Goal: Transaction & Acquisition: Purchase product/service

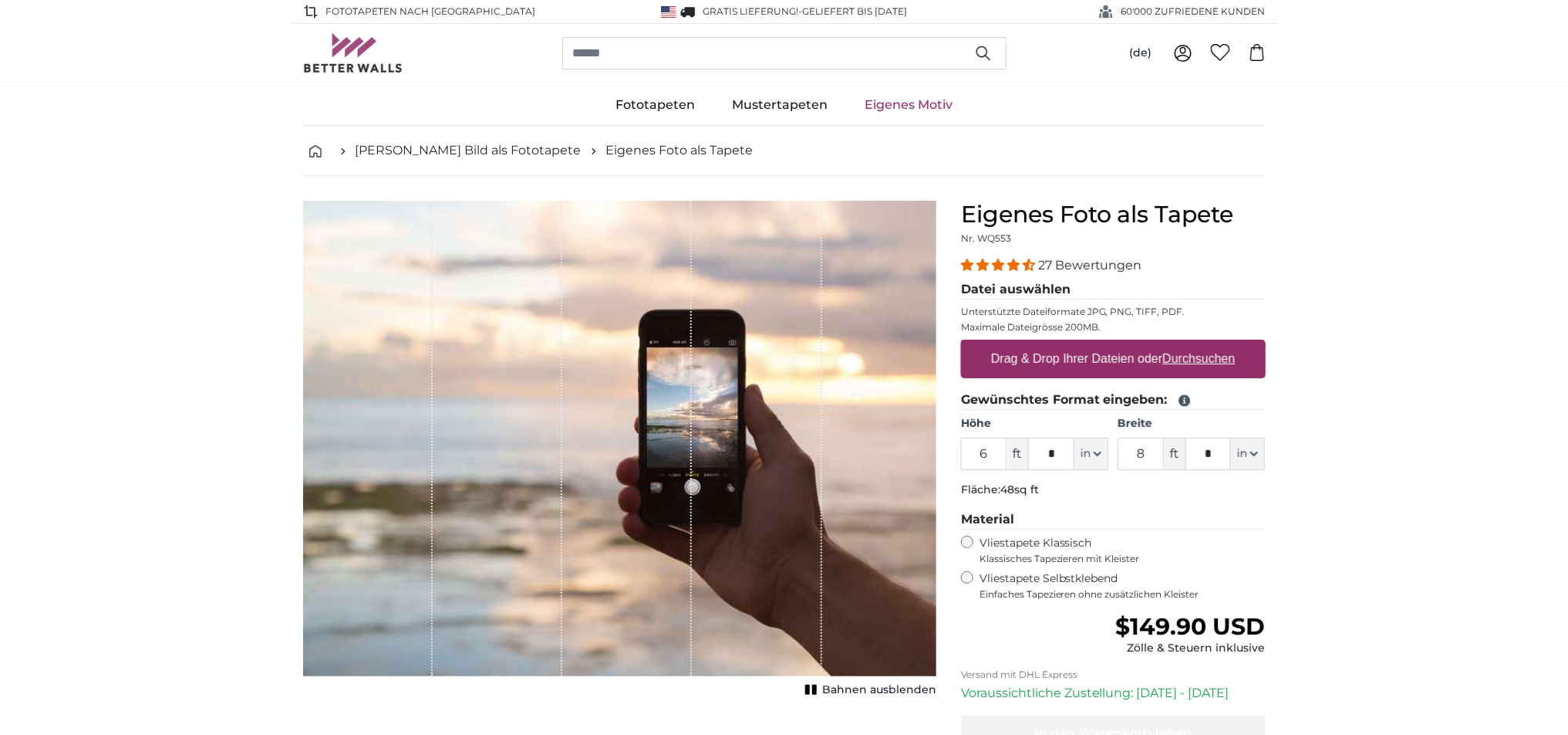
click at [1187, 358] on u "Durchsuchen" at bounding box center [1198, 359] width 73 height 13
click at [1187, 345] on input "Drag & Drop Ihrer Dateien oder Durchsuchen" at bounding box center [1113, 342] width 304 height 5
type input "**********"
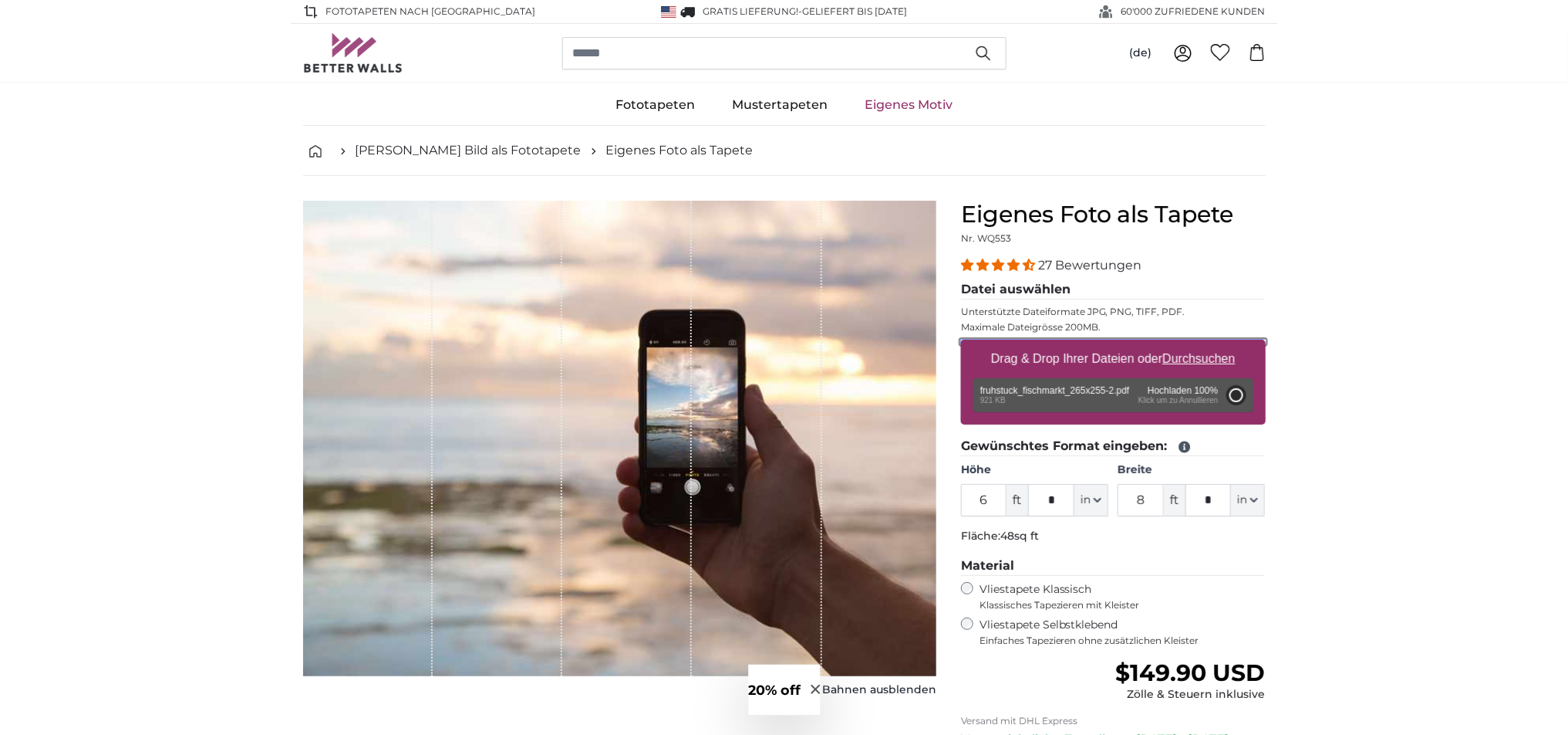
type input "6"
type input "***"
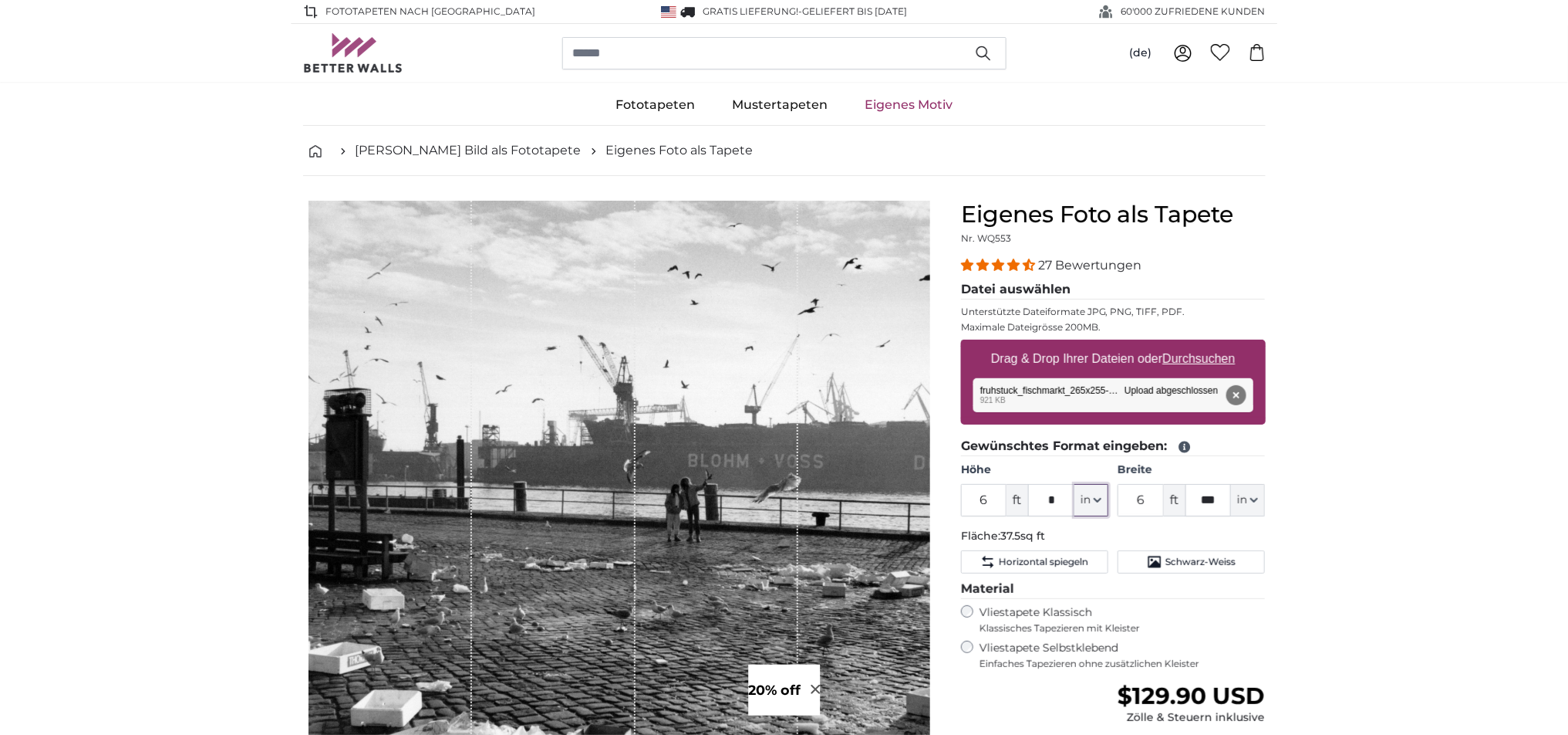
click at [1097, 499] on icon "button" at bounding box center [1098, 500] width 7 height 3
click at [1051, 538] on link "Centimeter (cm)" at bounding box center [1091, 541] width 135 height 28
type input "182.9"
type input "190.3"
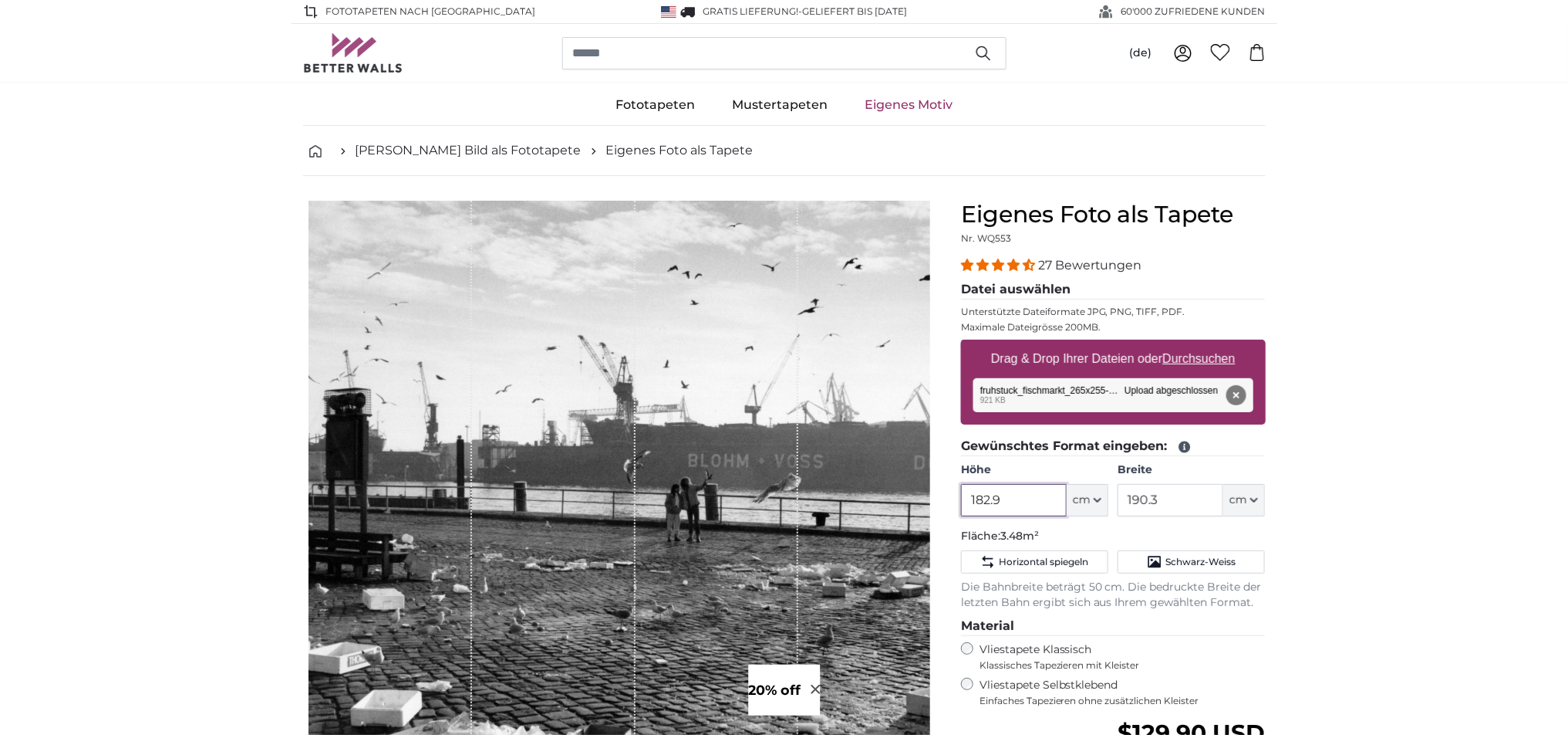
drag, startPoint x: 1011, startPoint y: 498, endPoint x: 939, endPoint y: 497, distance: 72.0
click at [939, 497] on product-detail "Abbrechen Bild zuschneiden Bahnen ausblenden Eigenes Foto als Tapete Nr. WQ553 …" at bounding box center [785, 573] width 987 height 796
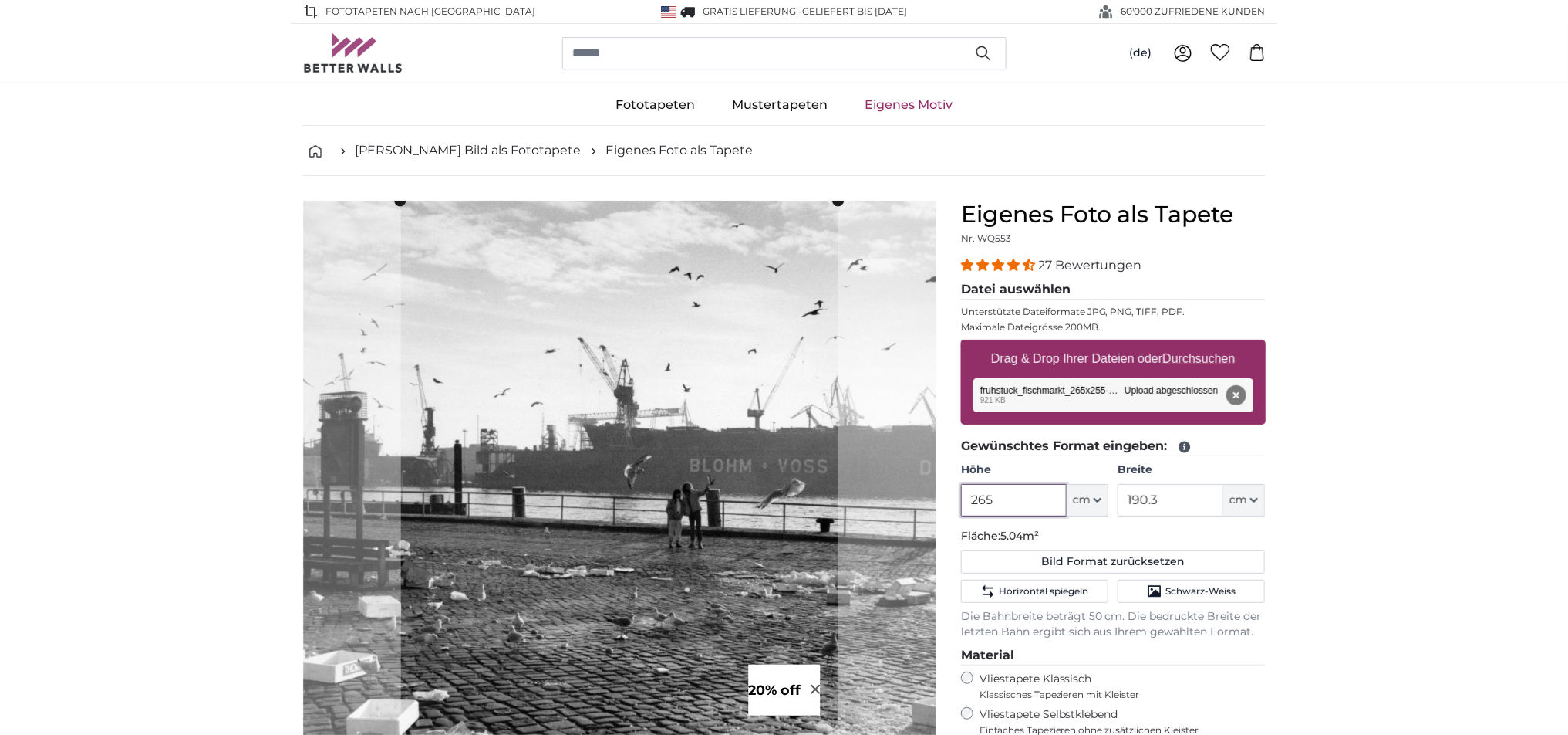
type input "265"
drag, startPoint x: 1145, startPoint y: 498, endPoint x: 1117, endPoint y: 493, distance: 28.4
click at [1117, 493] on div "Höhe 265 ft * cm Centimeter (cm) Inches (inch) Feet (ft. in.) Breite 190.3 ft *…" at bounding box center [1113, 489] width 304 height 54
type input "255"
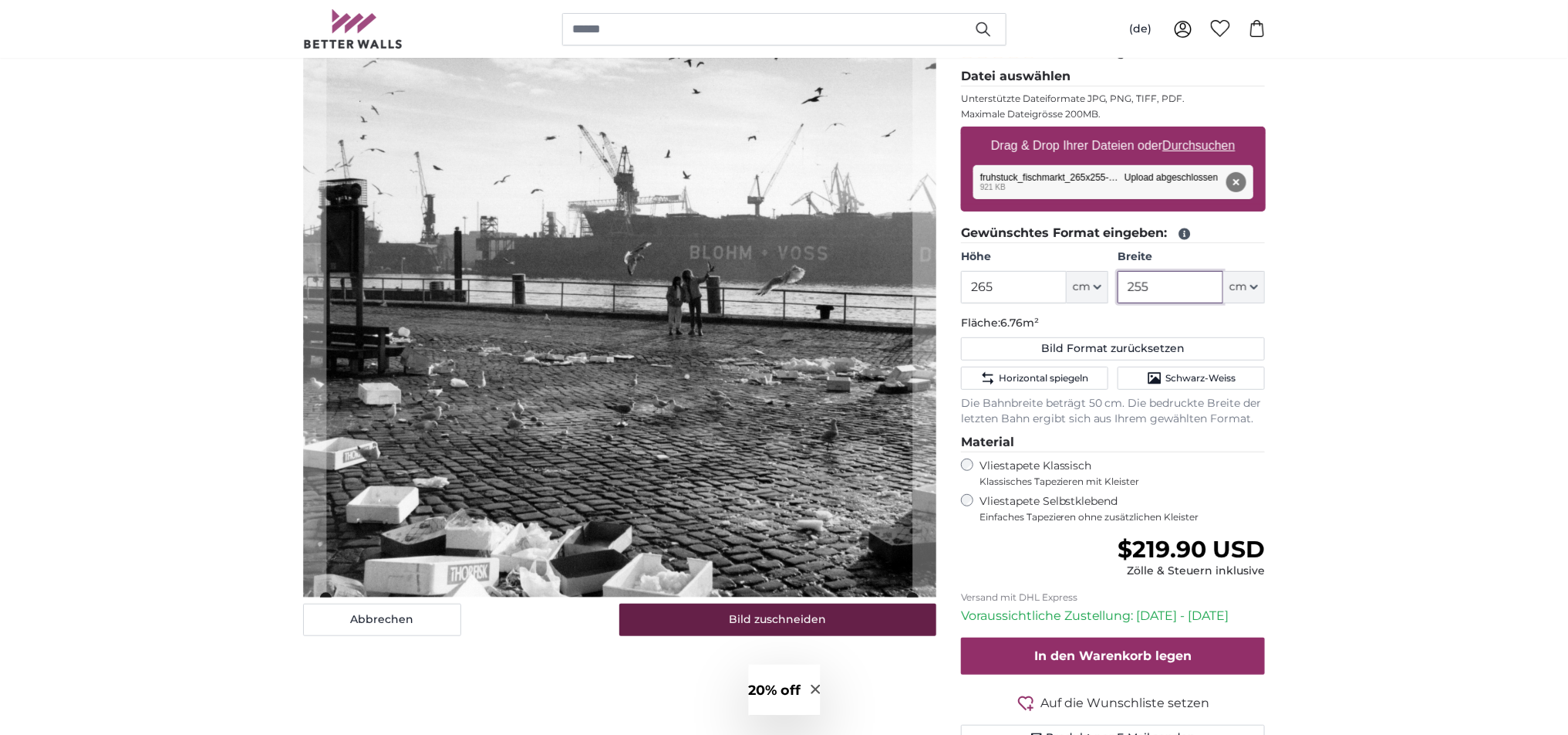
scroll to position [216, 0]
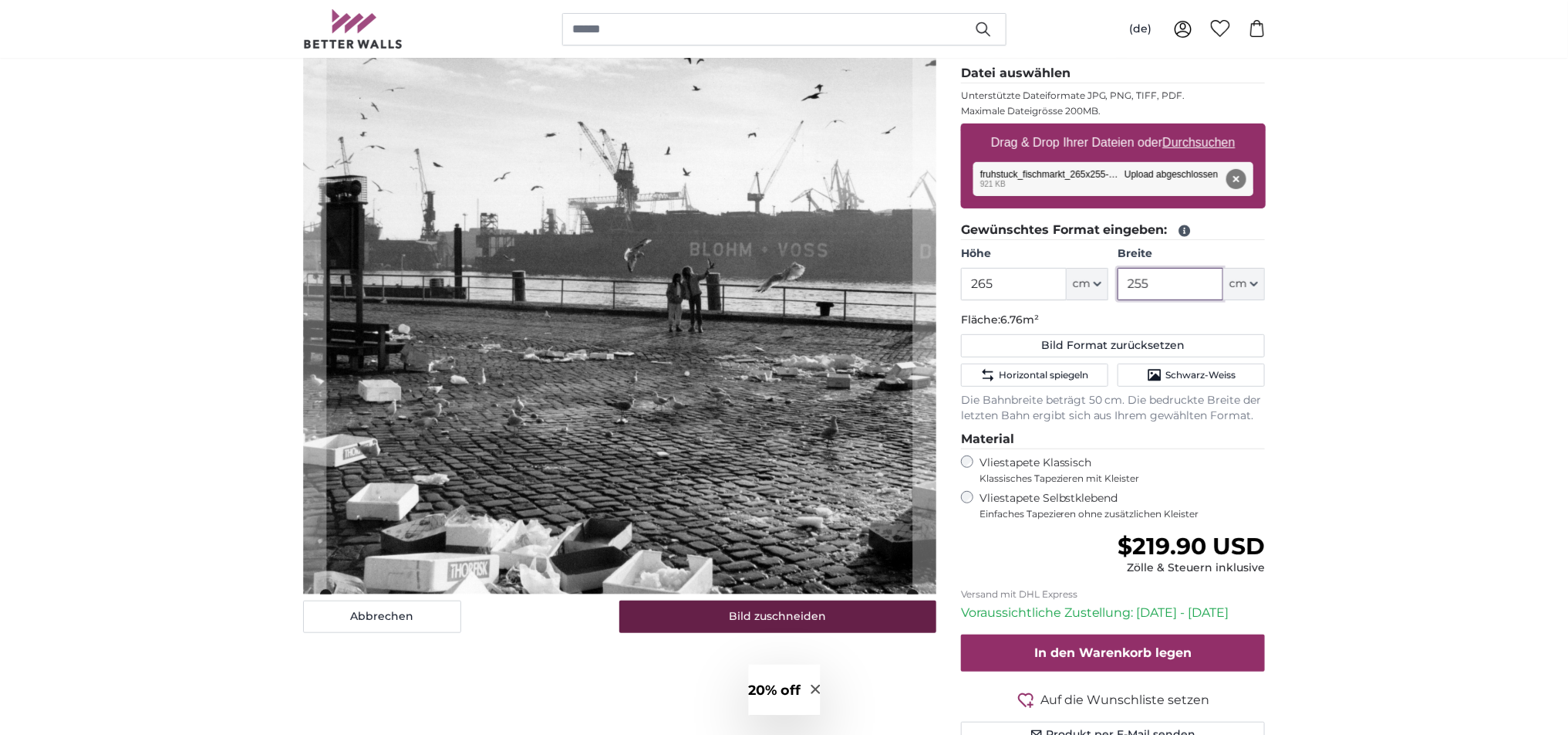
type input "255"
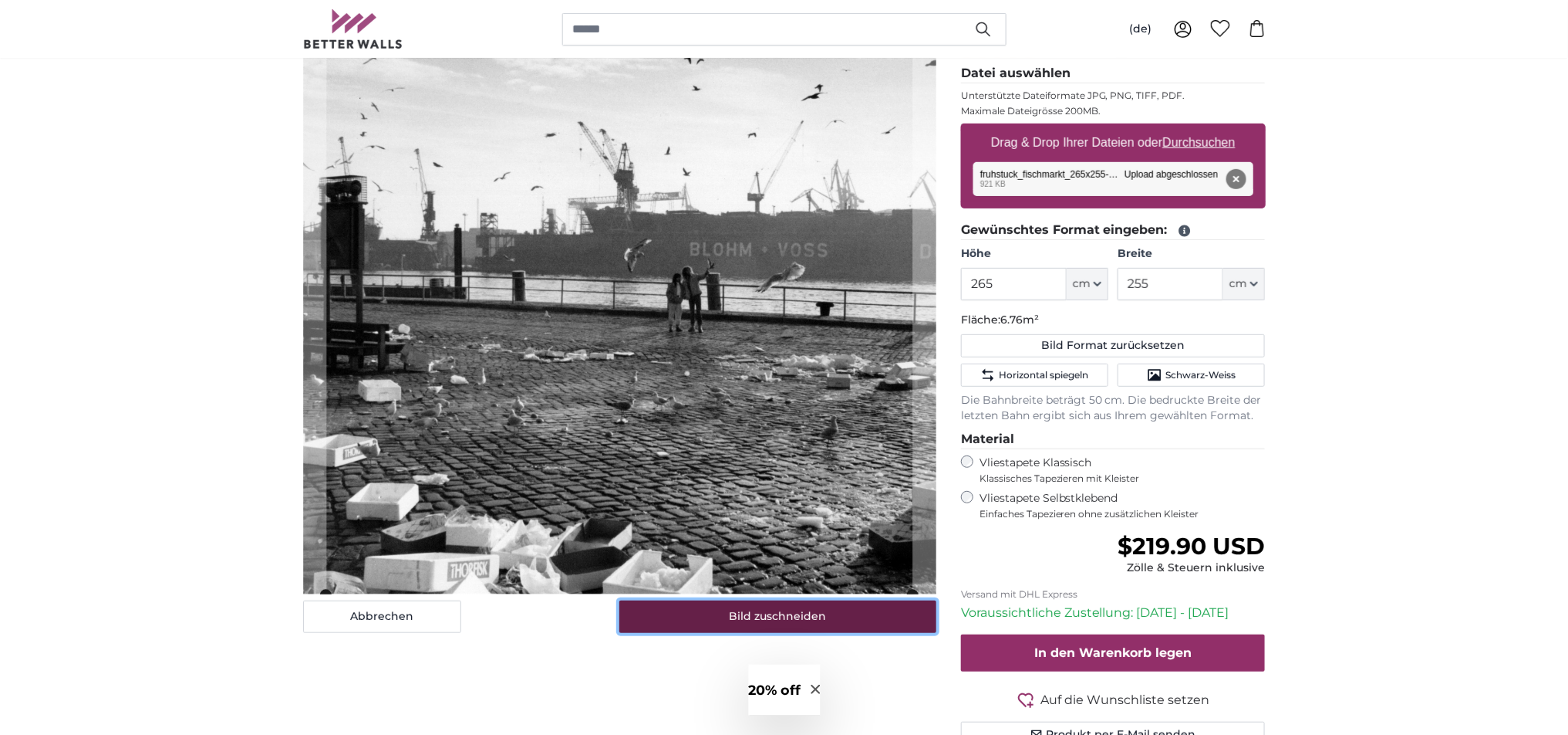
click at [775, 619] on button "Bild zuschneiden" at bounding box center [778, 616] width 317 height 33
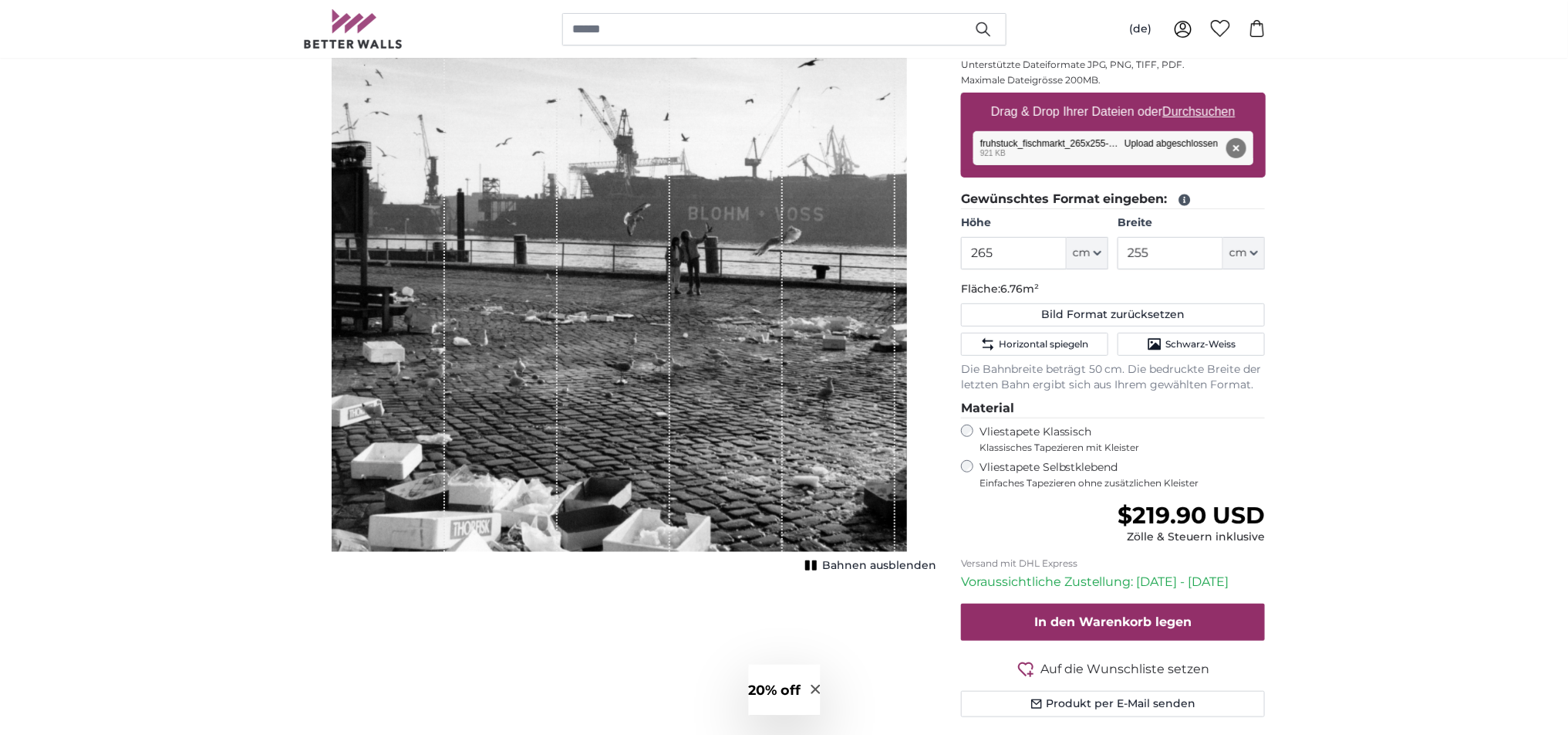
scroll to position [268, 0]
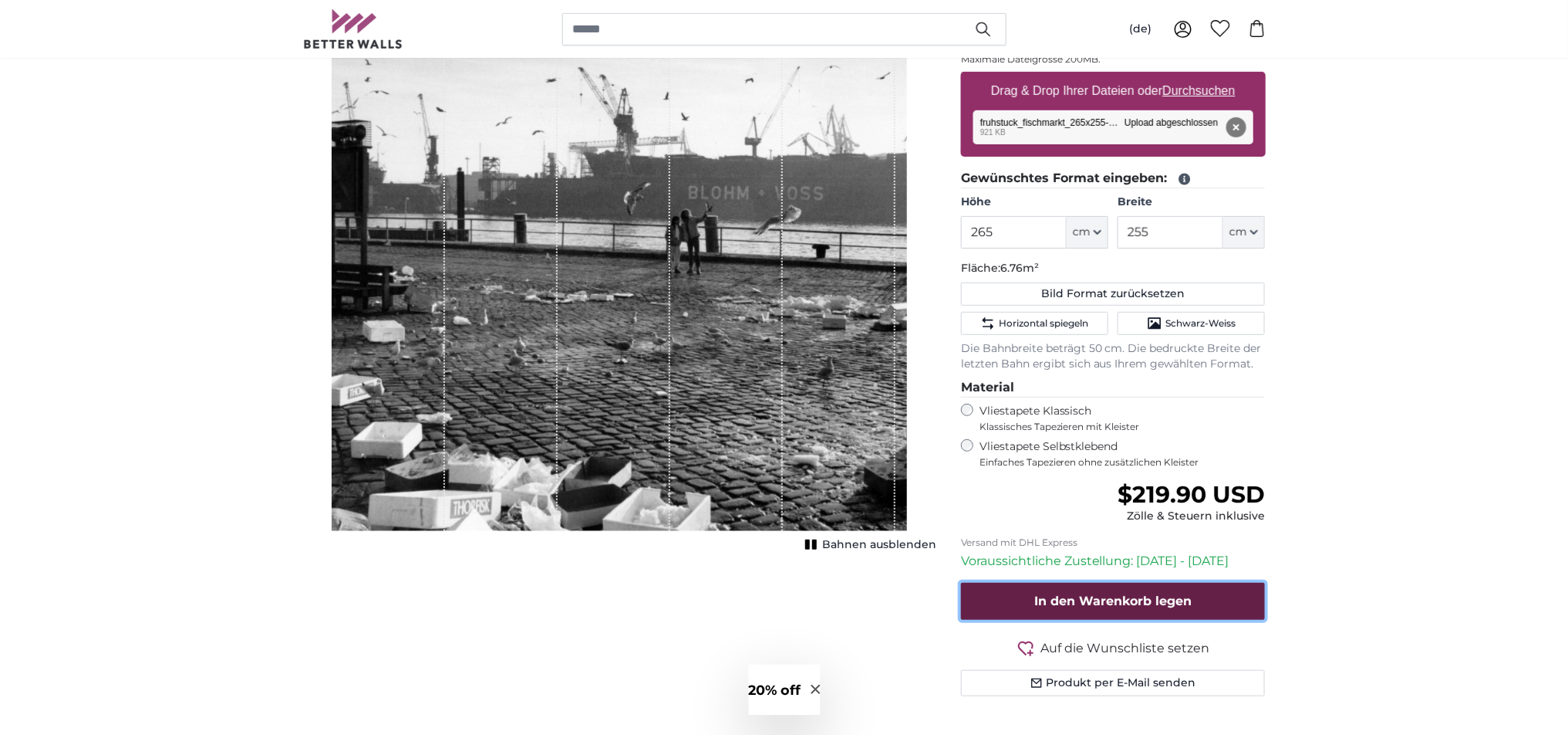
click at [1122, 600] on span "In den Warenkorb legen" at bounding box center [1113, 601] width 158 height 15
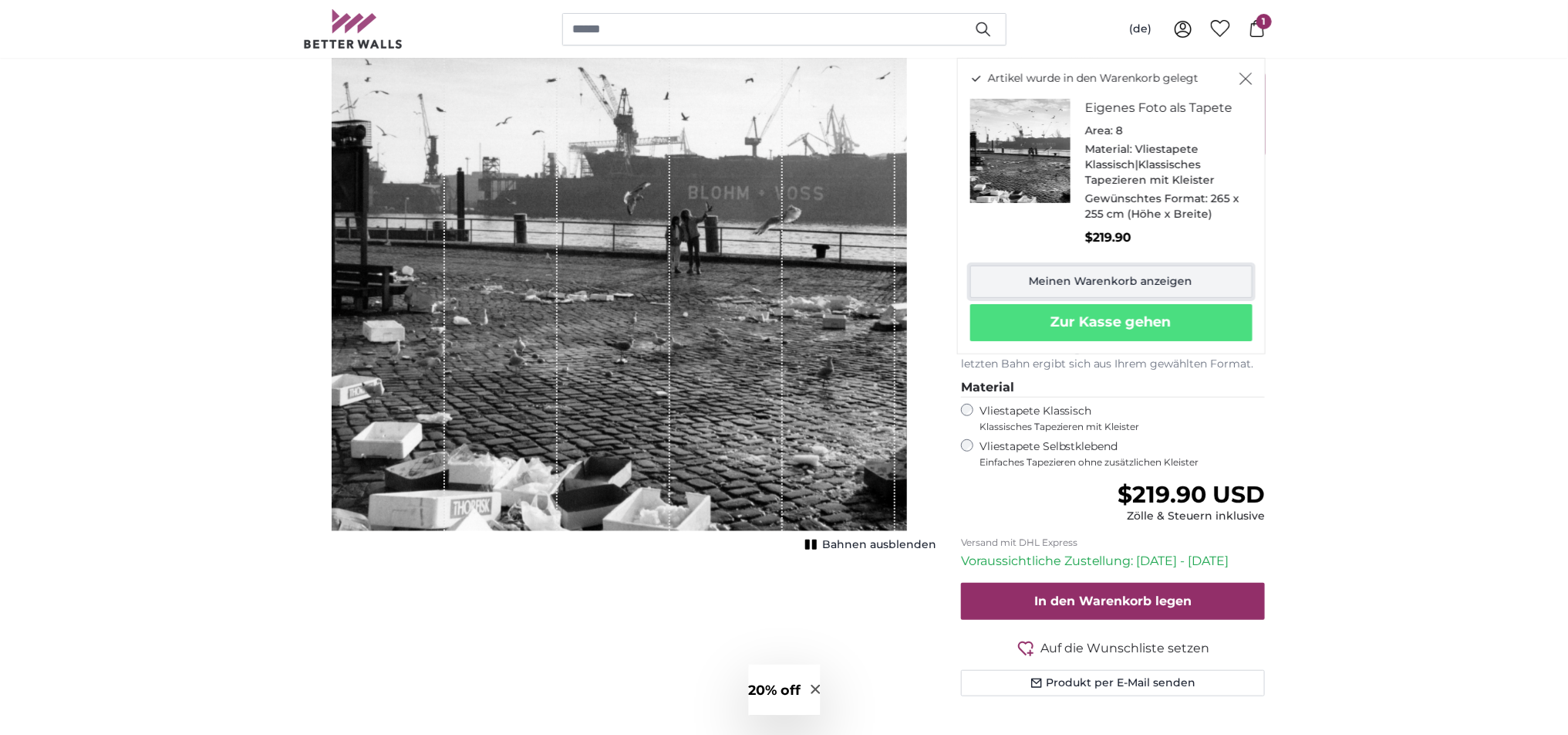
click at [1129, 279] on link "Meinen Warenkorb anzeigen" at bounding box center [1112, 281] width 282 height 33
